Goal: Check status: Check status

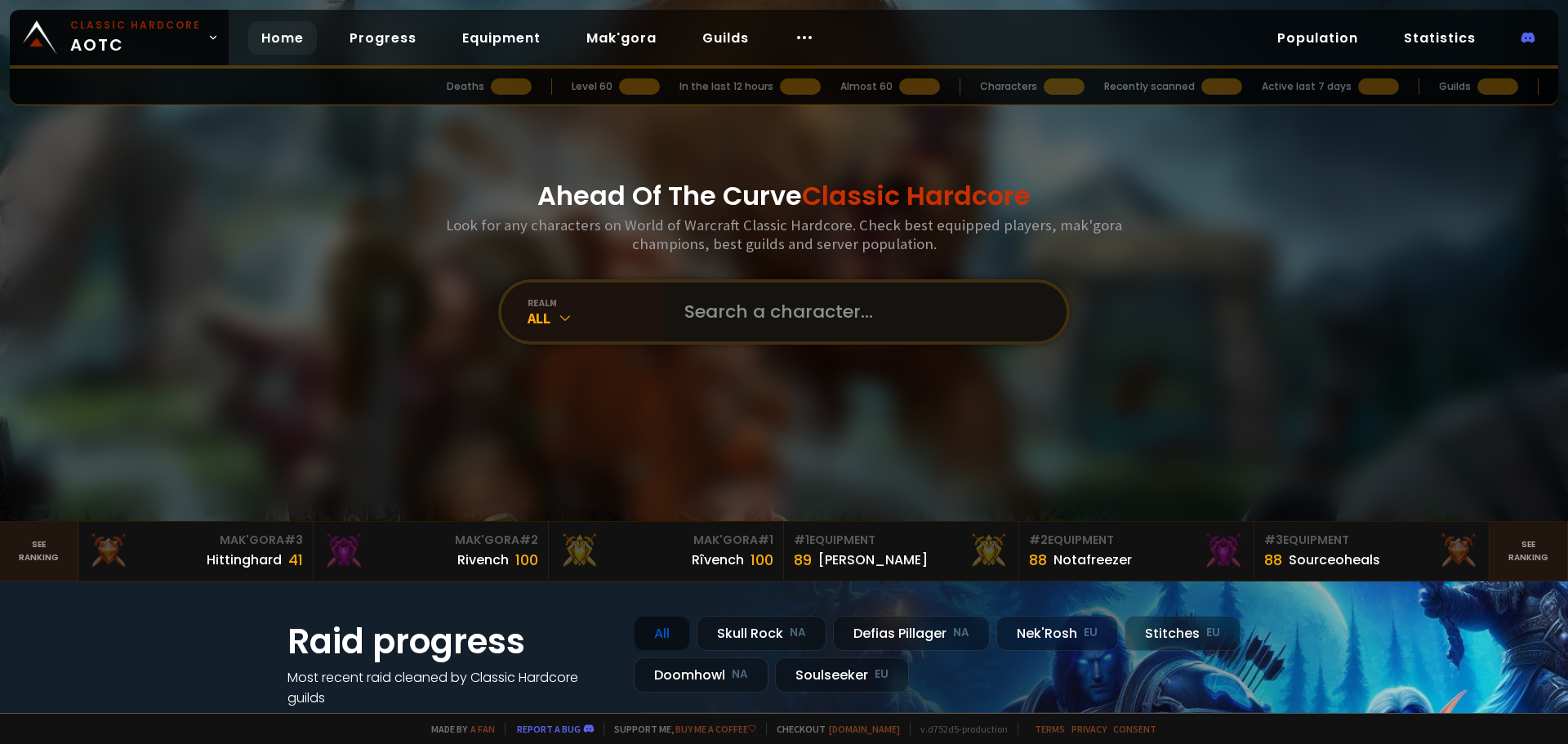
click at [742, 303] on input "text" at bounding box center [860, 312] width 372 height 59
type input "oz"
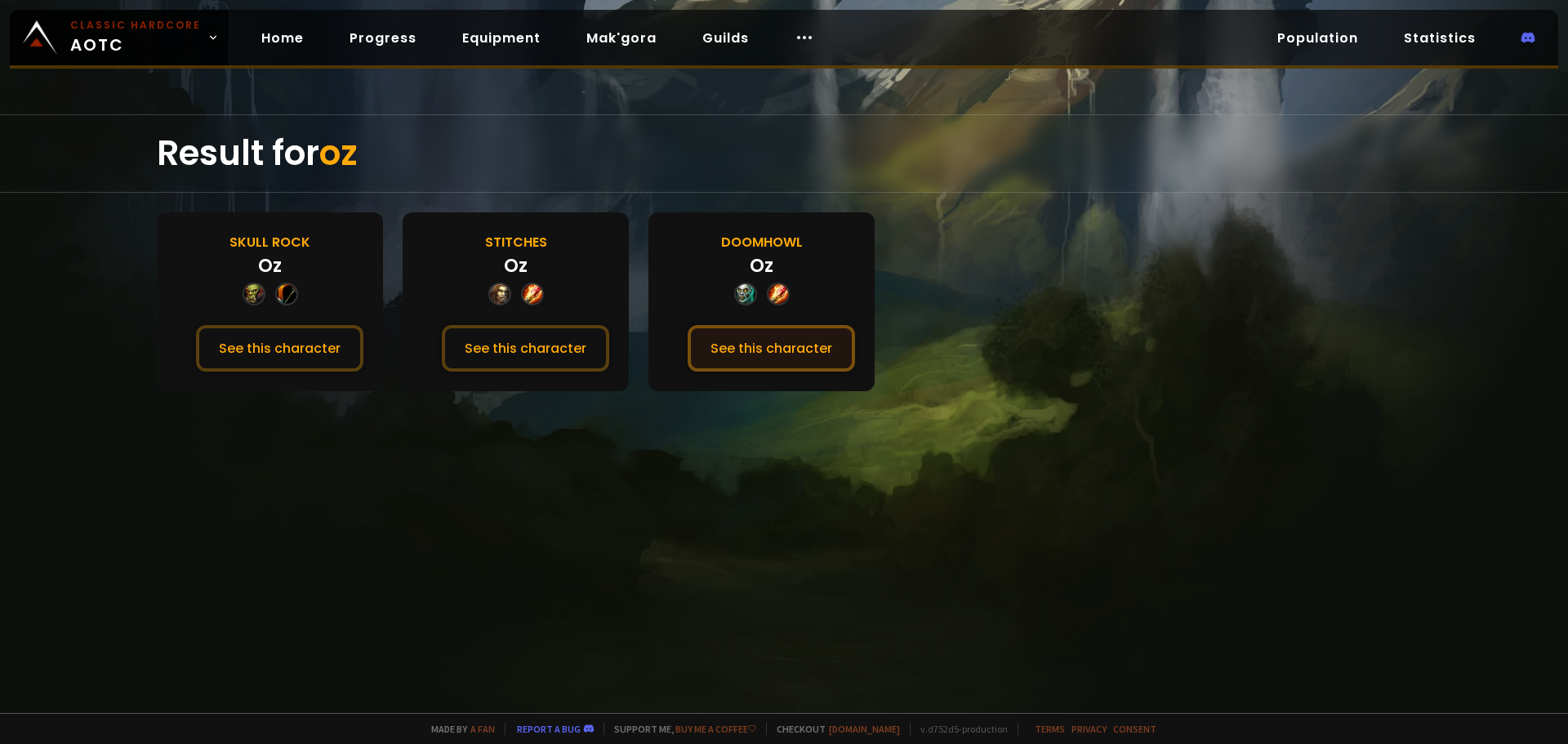
click at [705, 357] on button "See this character" at bounding box center [771, 349] width 167 height 47
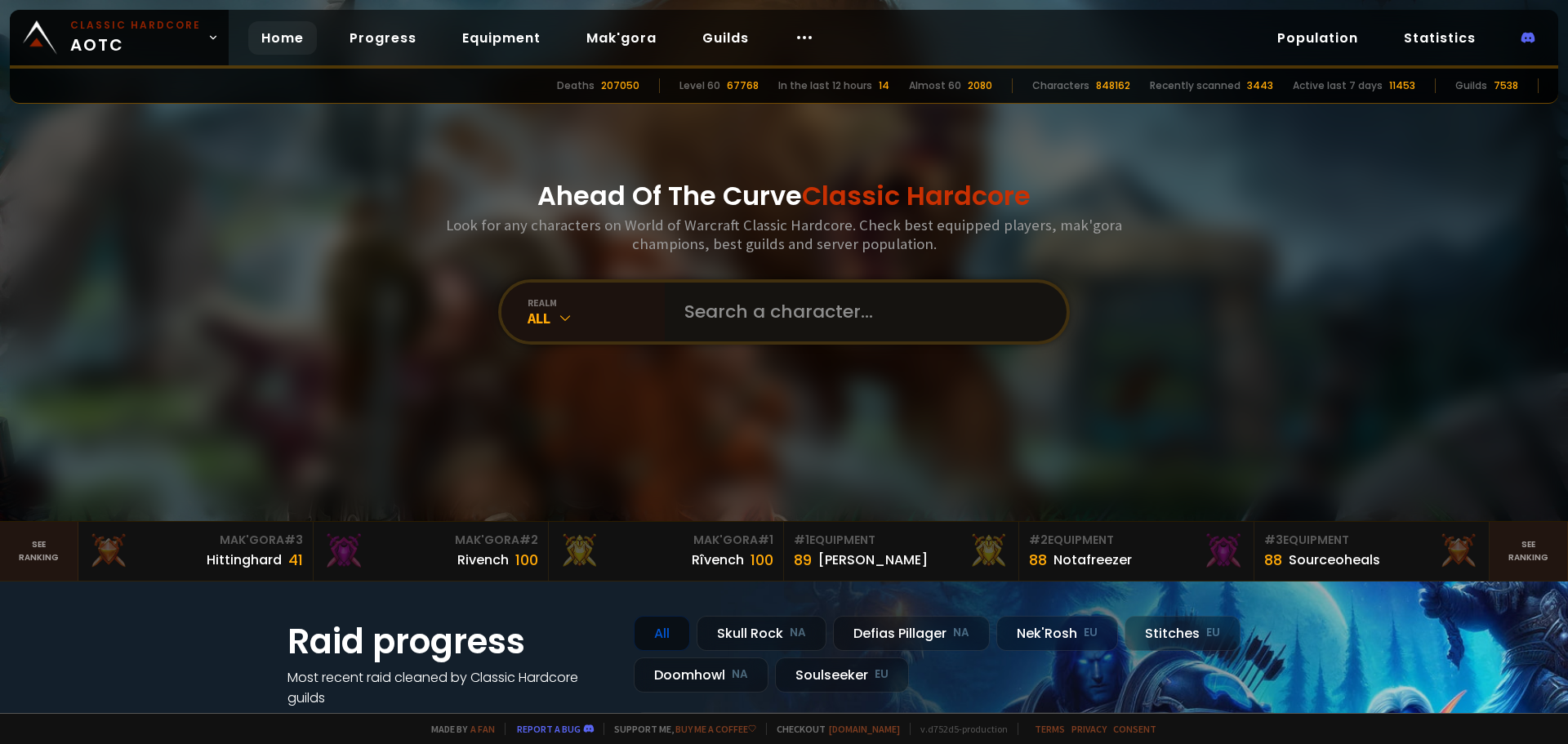
click at [798, 315] on input "text" at bounding box center [860, 312] width 372 height 59
click at [628, 337] on div "realm All" at bounding box center [582, 312] width 163 height 59
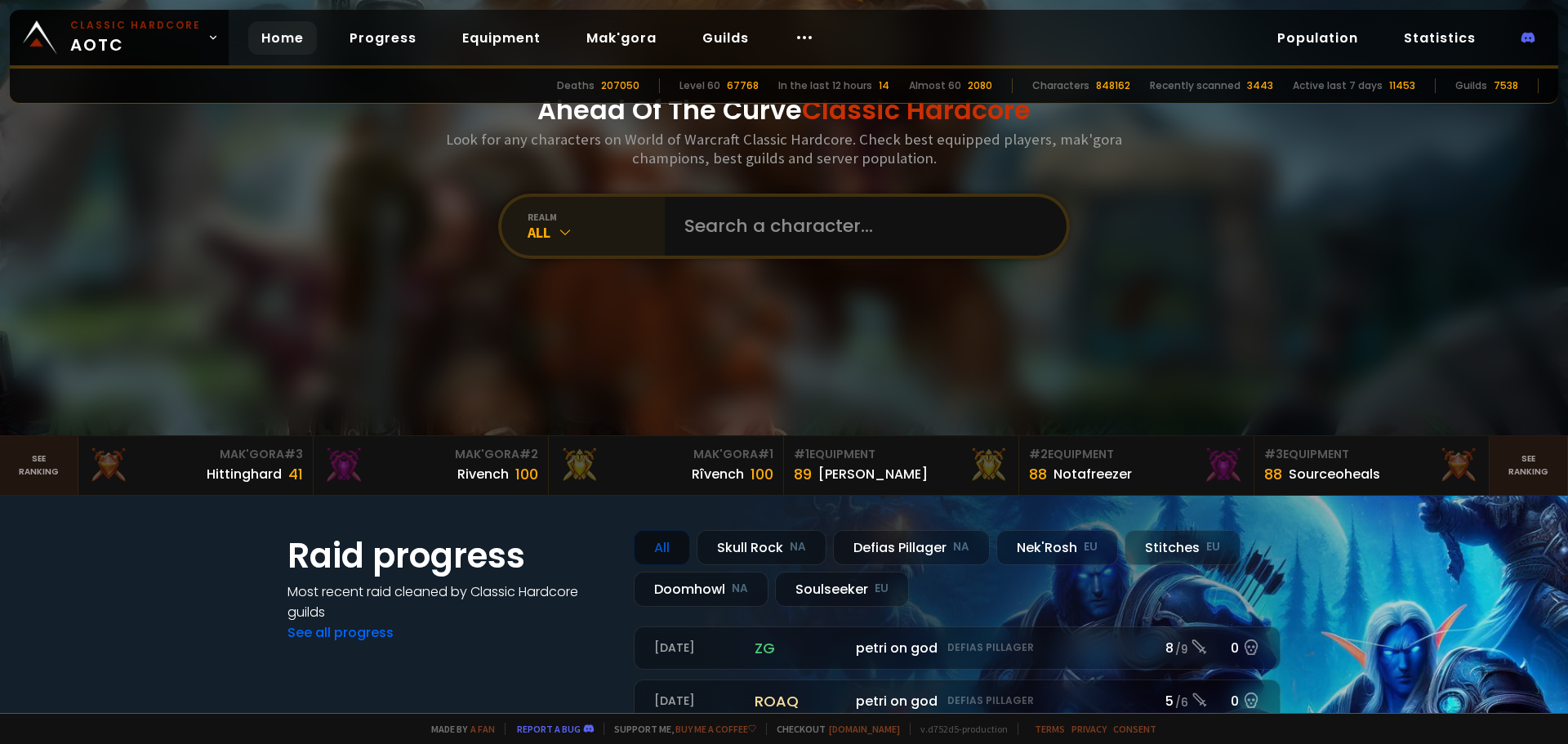
scroll to position [81, 0]
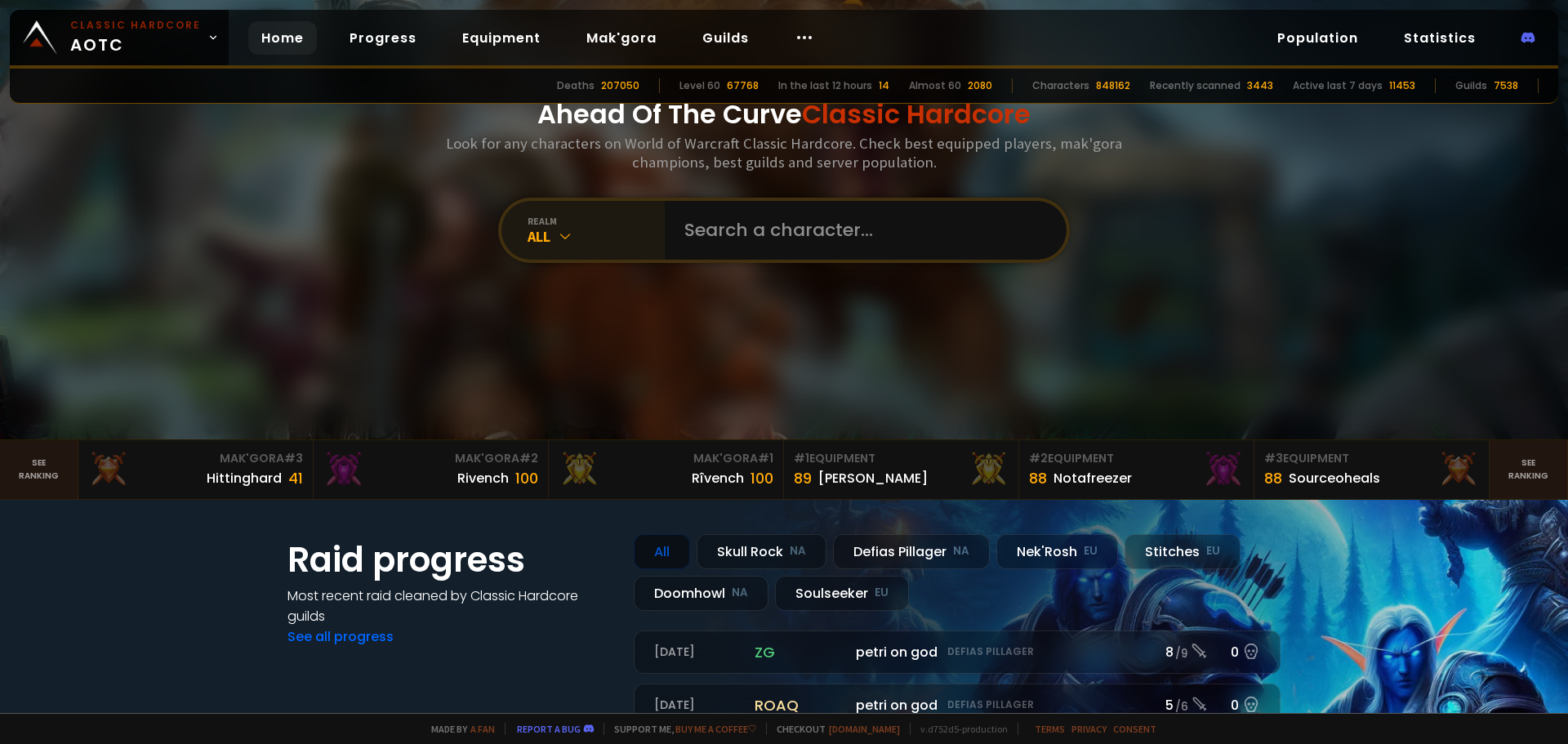
click at [612, 236] on div "All" at bounding box center [596, 236] width 137 height 19
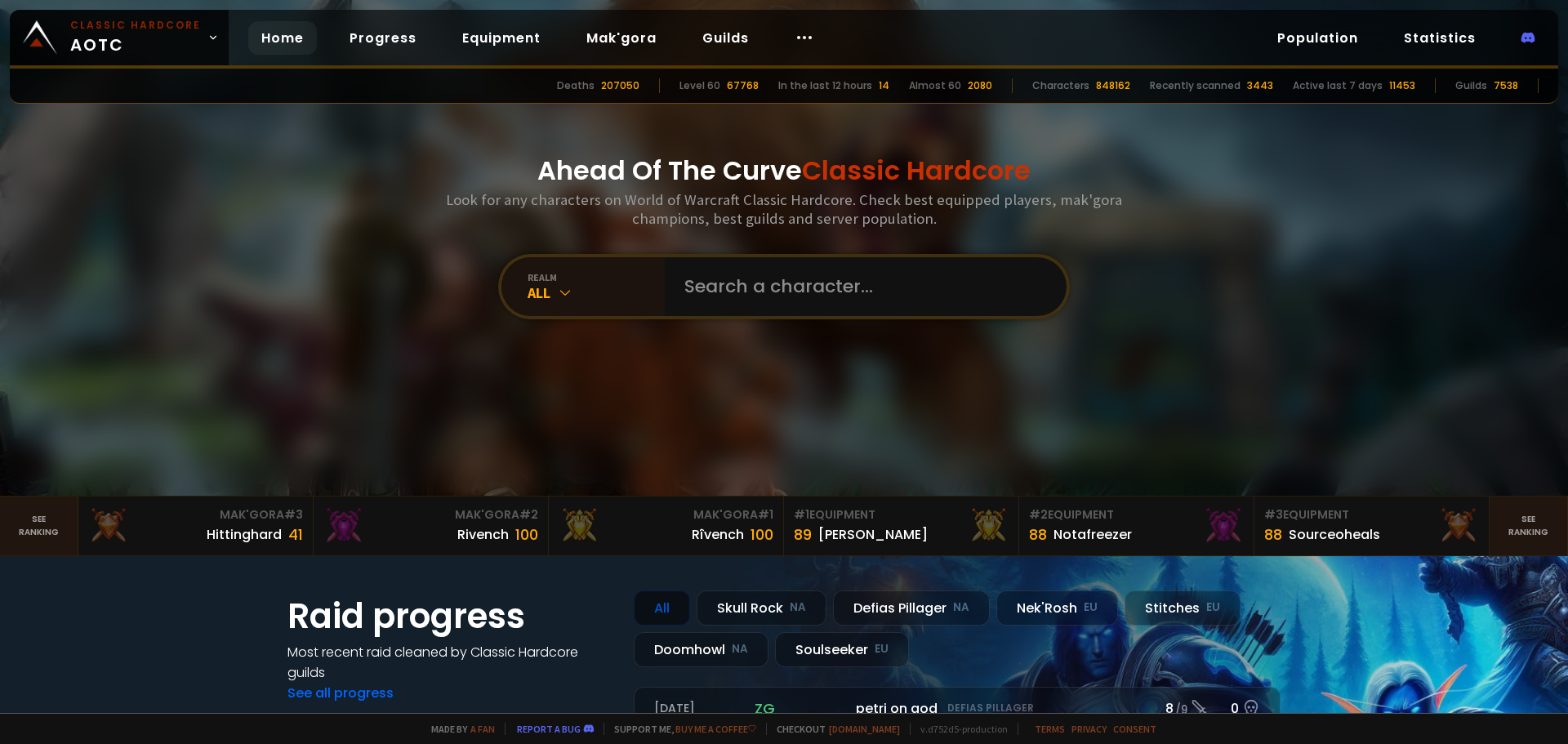
scroll to position [0, 0]
